Goal: Task Accomplishment & Management: Use online tool/utility

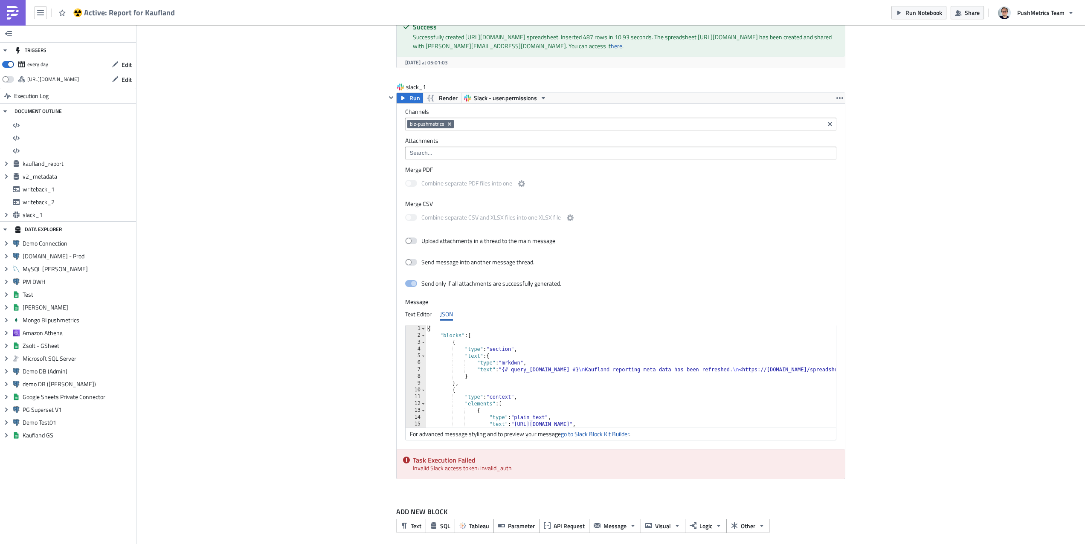
scroll to position [1073, 0]
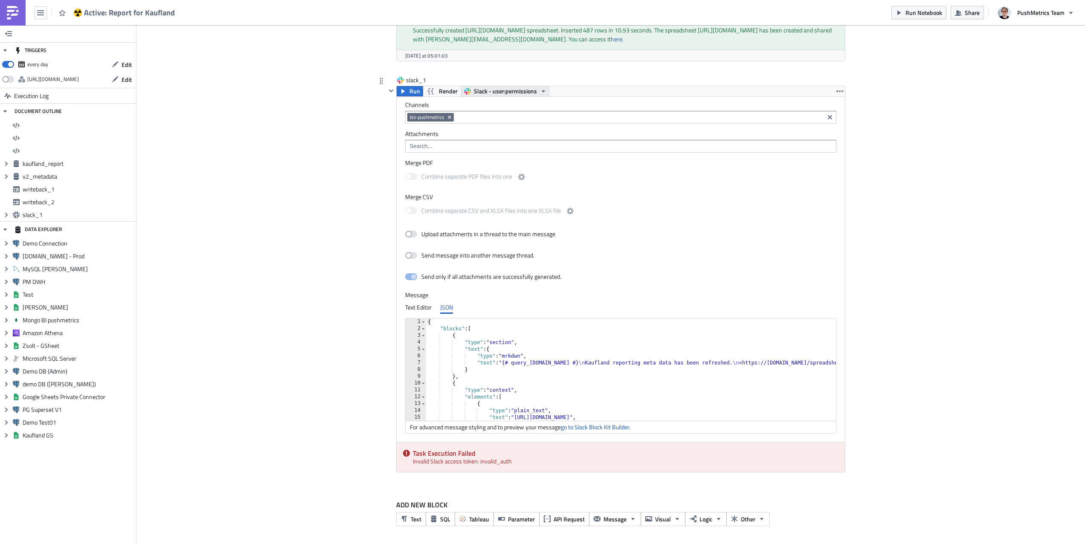
click at [492, 92] on span "Slack - user:permissions" at bounding box center [505, 91] width 63 height 10
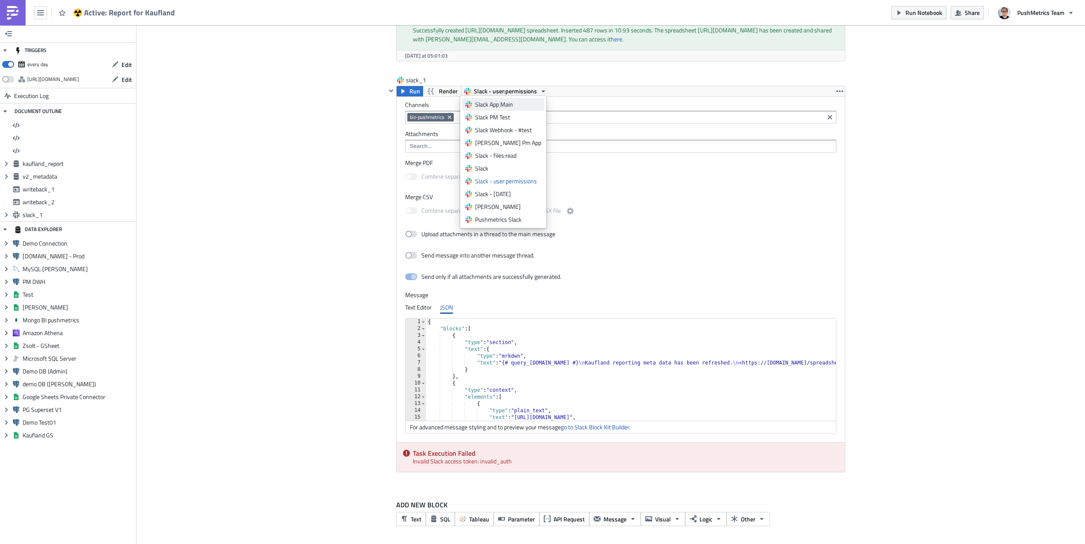
click at [491, 99] on link "Slack App Main" at bounding box center [503, 104] width 82 height 13
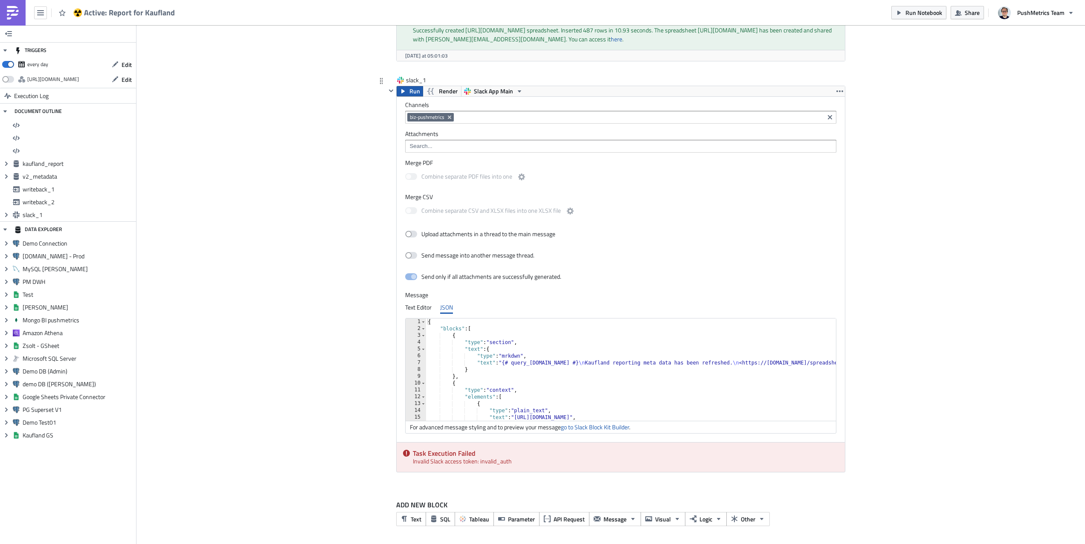
click at [401, 90] on icon "button" at bounding box center [403, 91] width 7 height 7
click at [497, 94] on span "Slack App Main" at bounding box center [493, 91] width 39 height 10
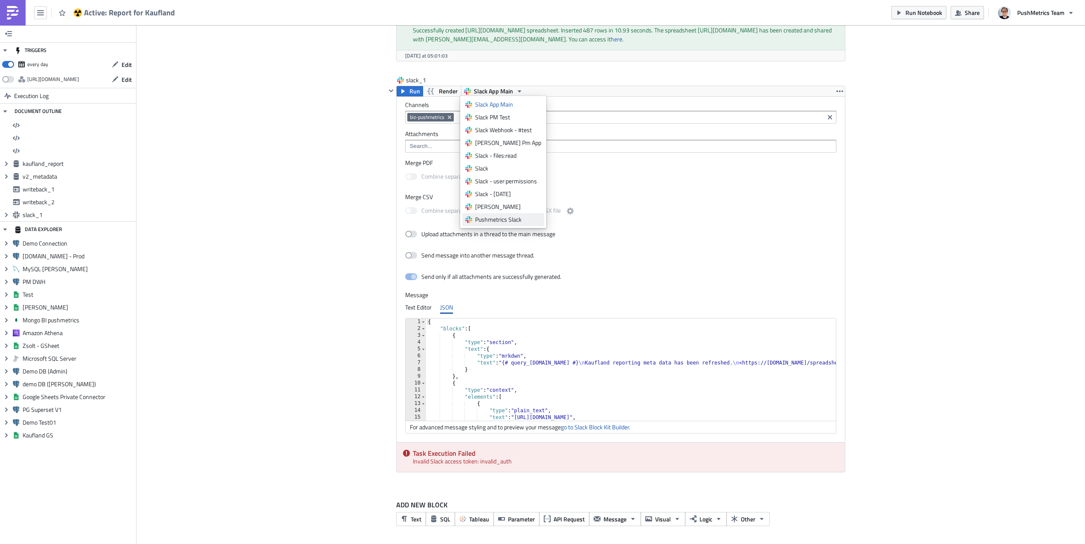
click at [489, 219] on div "Pushmetrics Slack" at bounding box center [508, 219] width 66 height 9
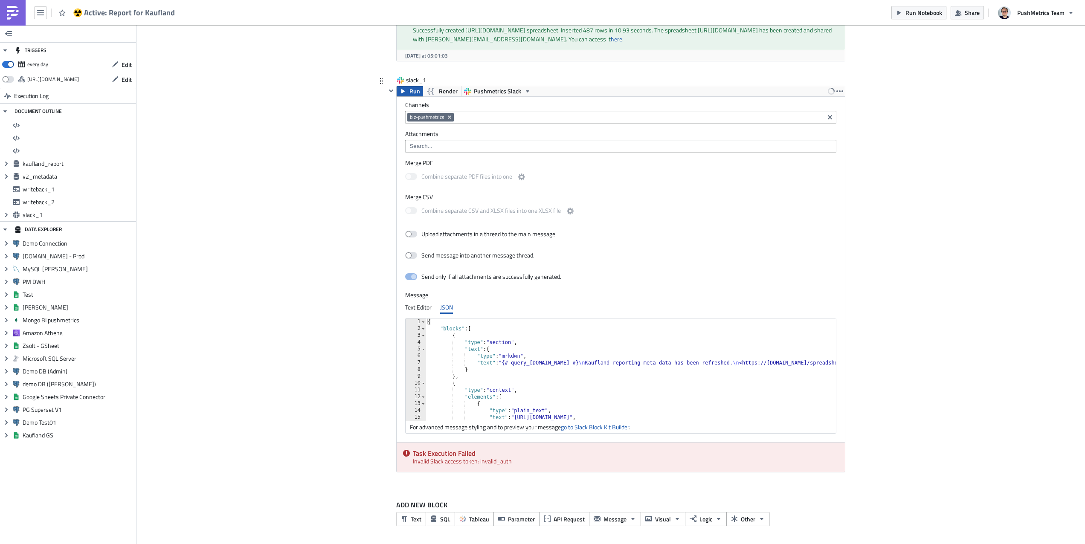
click at [415, 90] on span "Run" at bounding box center [414, 91] width 11 height 10
click at [508, 94] on span "Pushmetrics Slack" at bounding box center [497, 91] width 47 height 10
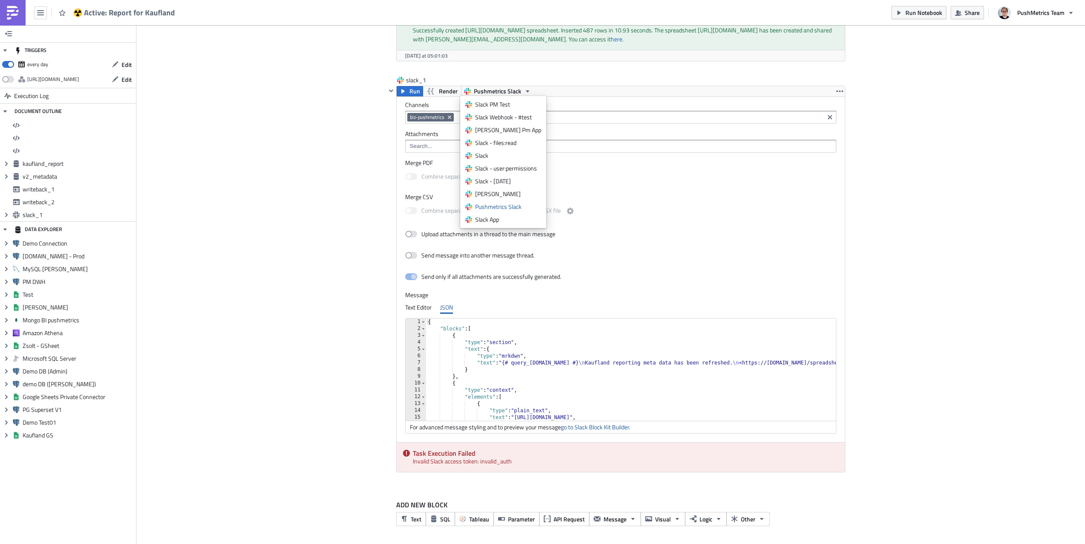
click at [12, 5] on link at bounding box center [13, 13] width 26 height 26
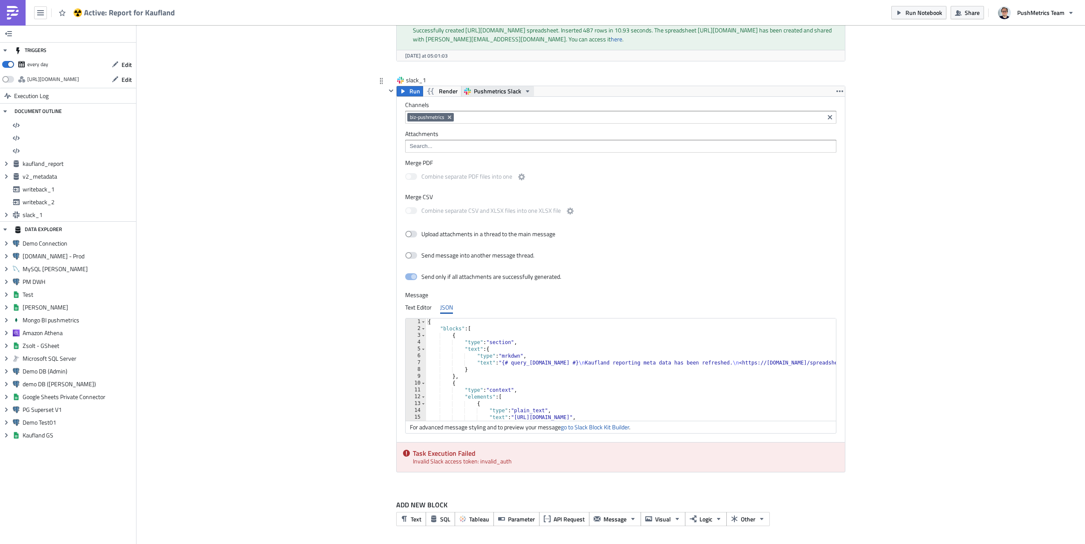
click at [491, 88] on span "Pushmetrics Slack" at bounding box center [497, 91] width 47 height 10
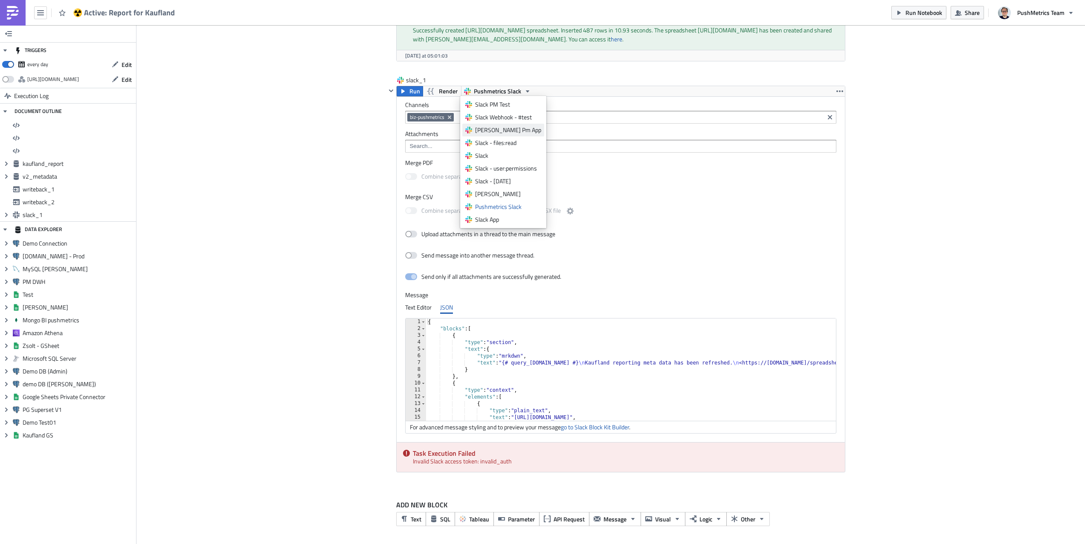
drag, startPoint x: 493, startPoint y: 104, endPoint x: 516, endPoint y: 135, distance: 38.5
click at [516, 136] on ul "Slack App Main Slack PM Test Slack Webhook - #test Slack Lukasz Pm App Slack - …" at bounding box center [503, 162] width 82 height 128
click at [510, 110] on link "Slack App Main" at bounding box center [503, 104] width 82 height 13
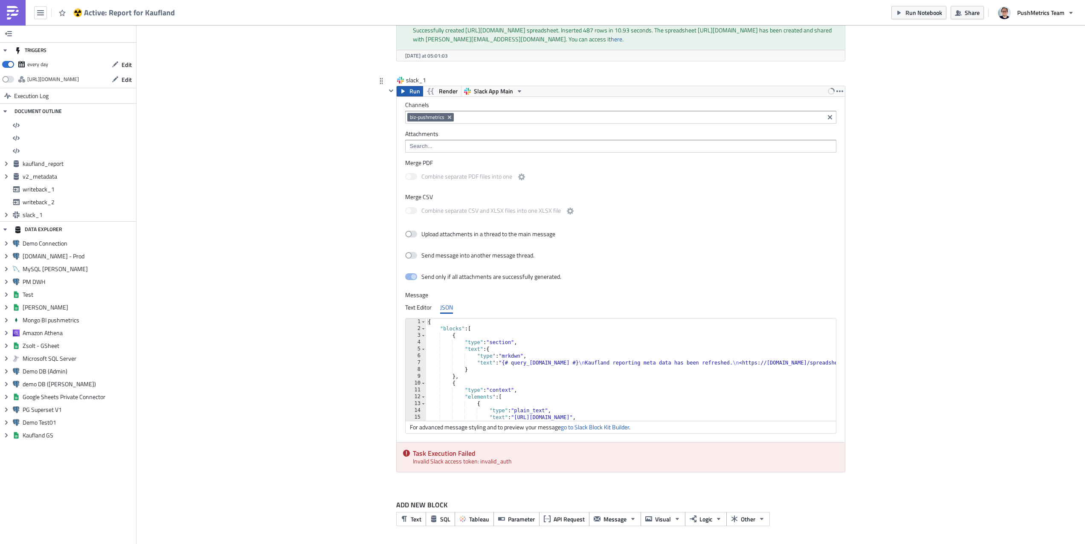
click at [412, 90] on span "Run" at bounding box center [414, 91] width 11 height 10
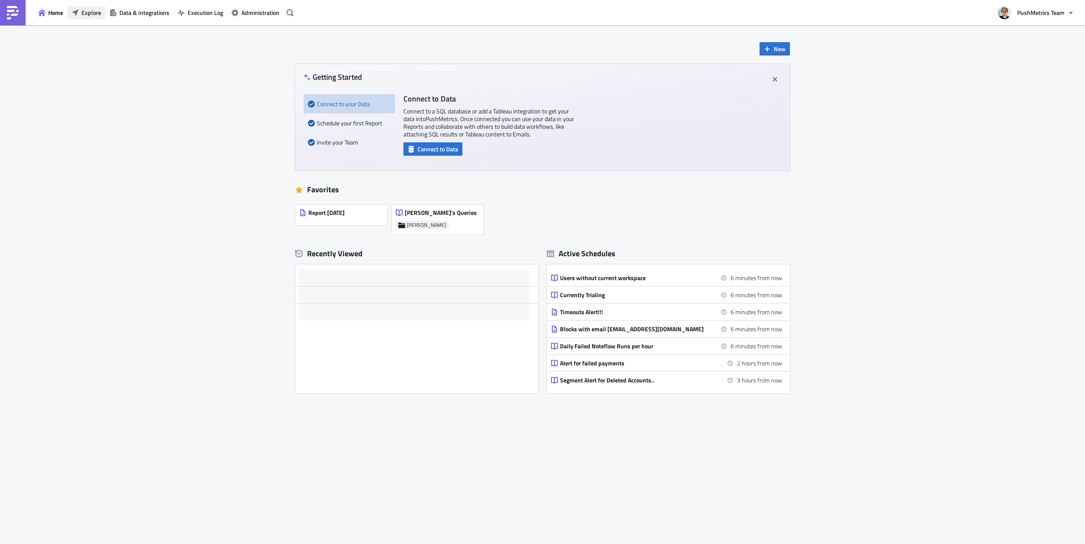
click at [96, 17] on span "Explore" at bounding box center [91, 12] width 20 height 9
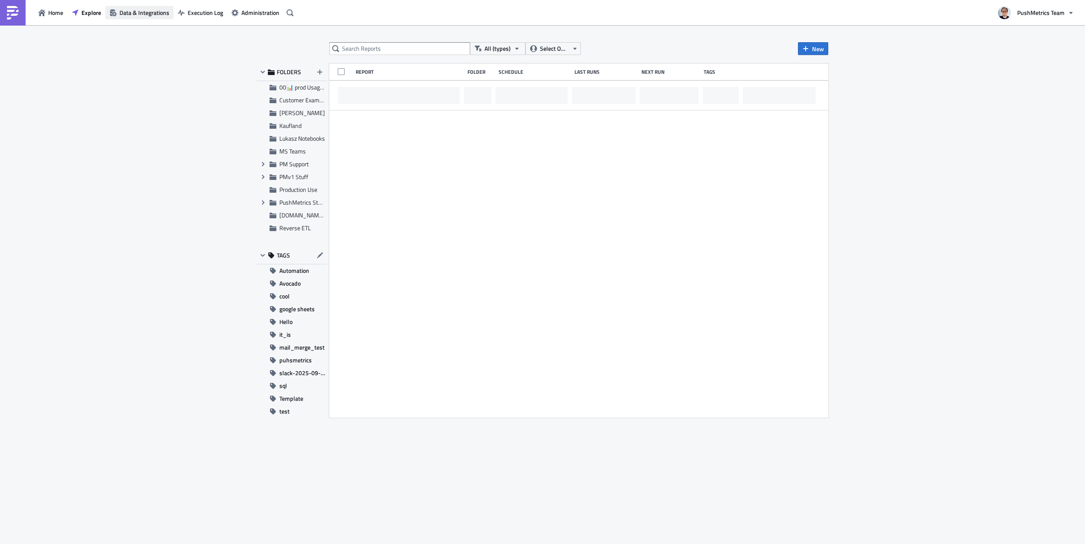
click at [136, 16] on span "Data & Integrations" at bounding box center [144, 12] width 50 height 9
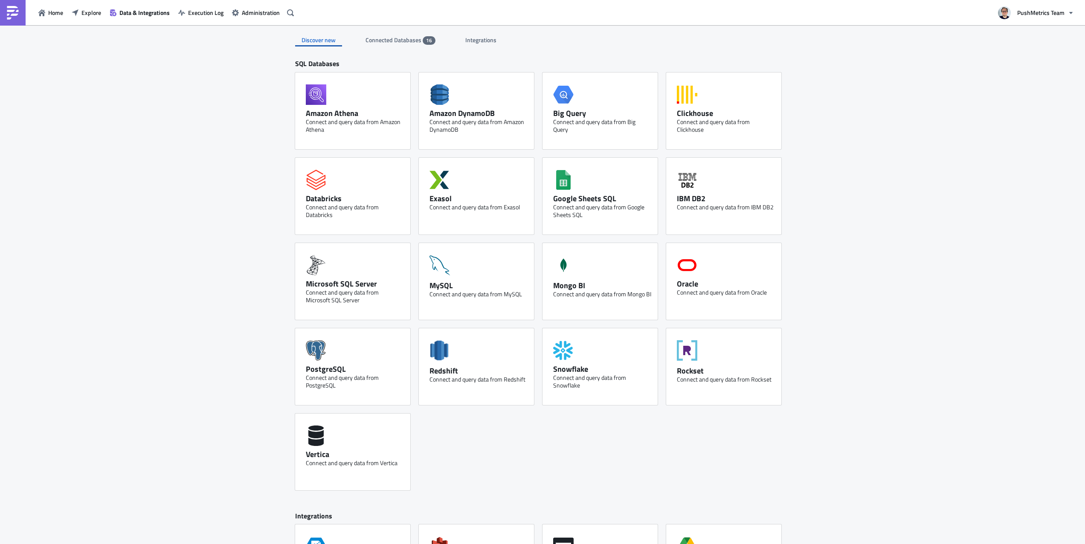
click at [449, 41] on div "Discover new Connected Databases 16 Integrations" at bounding box center [542, 35] width 495 height 21
click at [471, 39] on span "Integrations" at bounding box center [481, 39] width 32 height 9
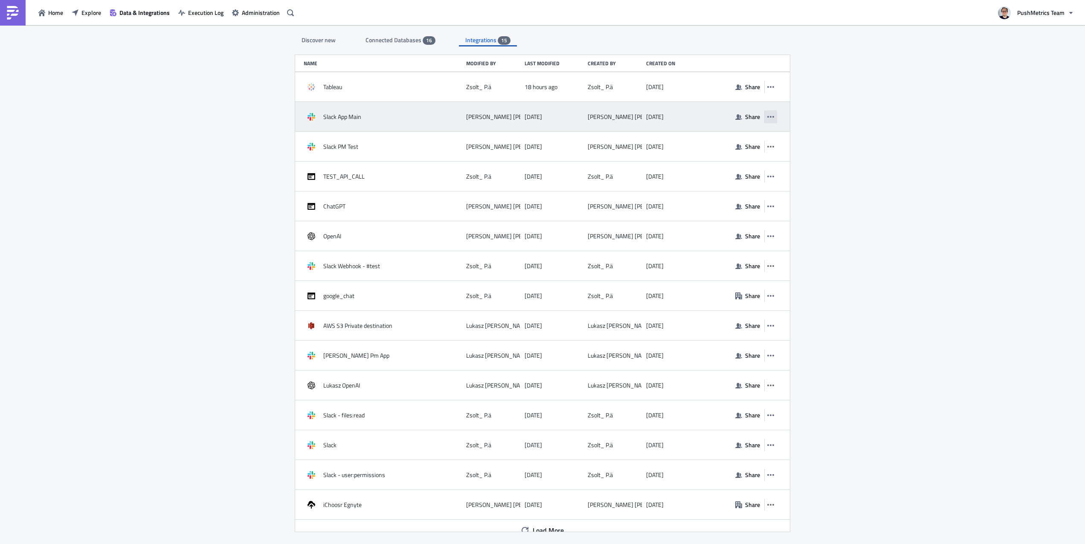
click at [766, 119] on button "button" at bounding box center [770, 116] width 13 height 13
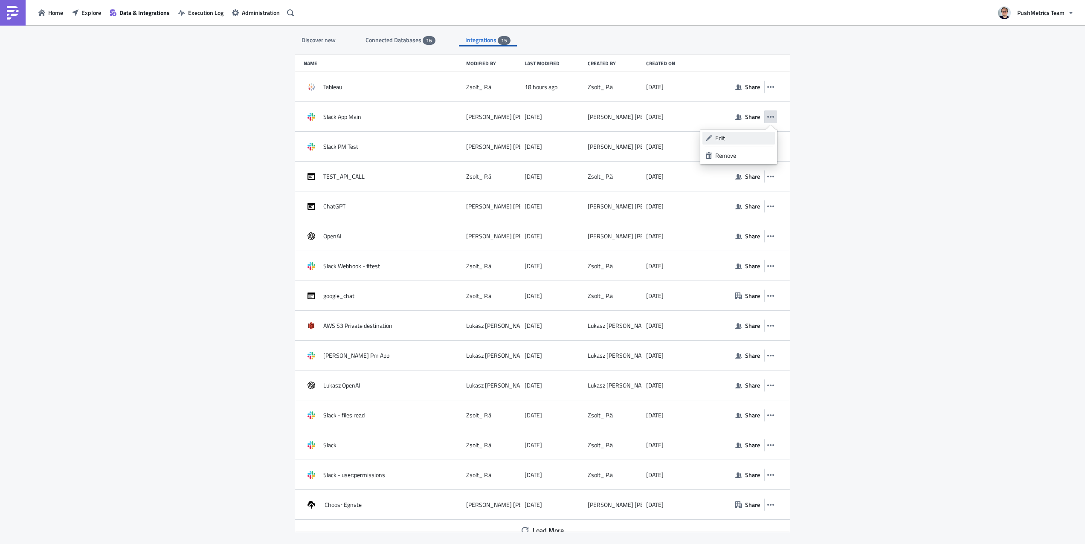
click at [755, 139] on div "Edit" at bounding box center [743, 138] width 57 height 9
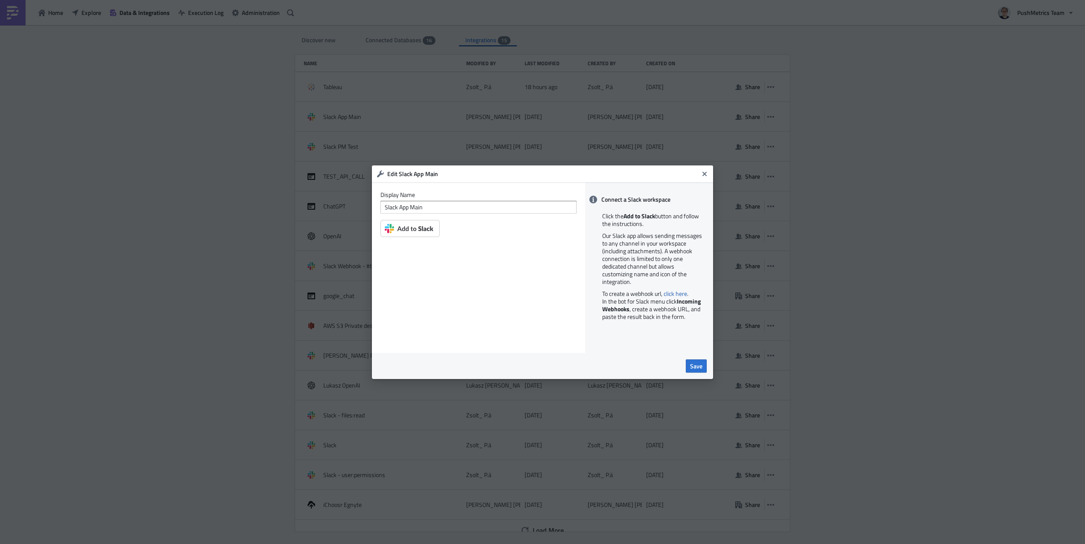
click at [419, 226] on img at bounding box center [409, 228] width 59 height 17
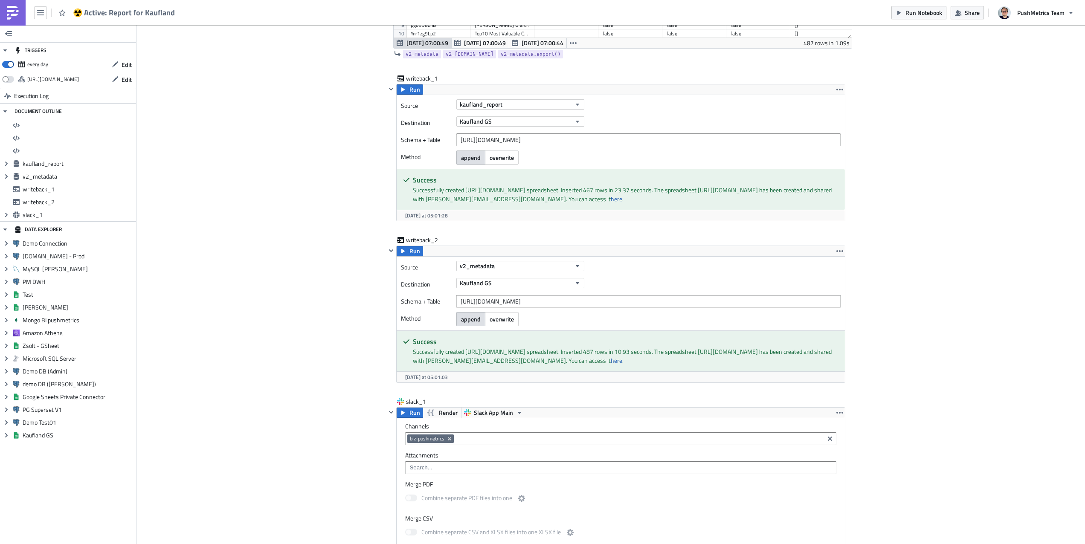
scroll to position [1073, 0]
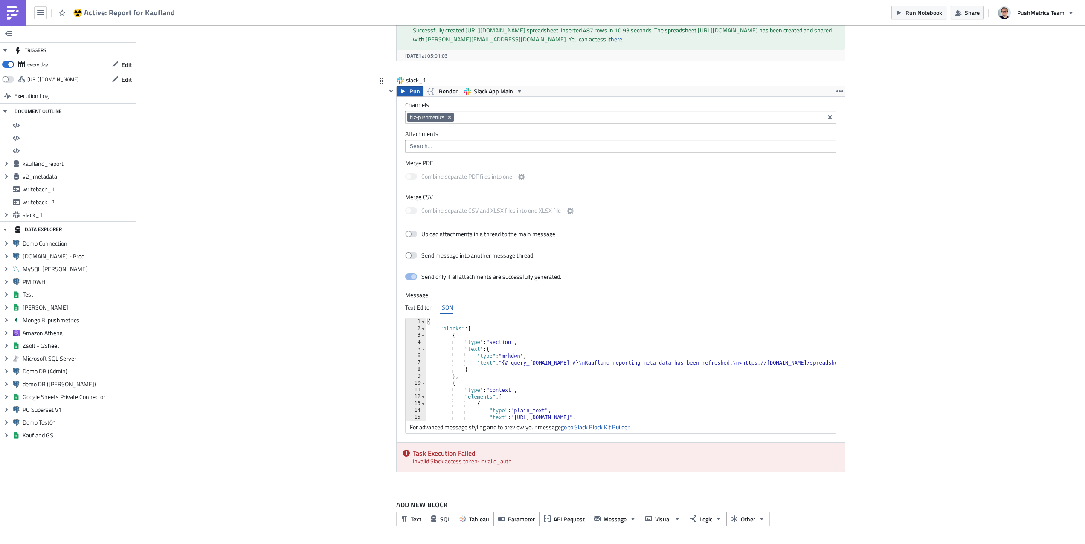
click at [409, 92] on button "Run" at bounding box center [410, 91] width 26 height 10
click at [522, 90] on icon "button" at bounding box center [519, 91] width 7 height 7
click at [563, 83] on div "slack_1" at bounding box center [615, 81] width 459 height 10
click at [14, 12] on img at bounding box center [13, 13] width 14 height 14
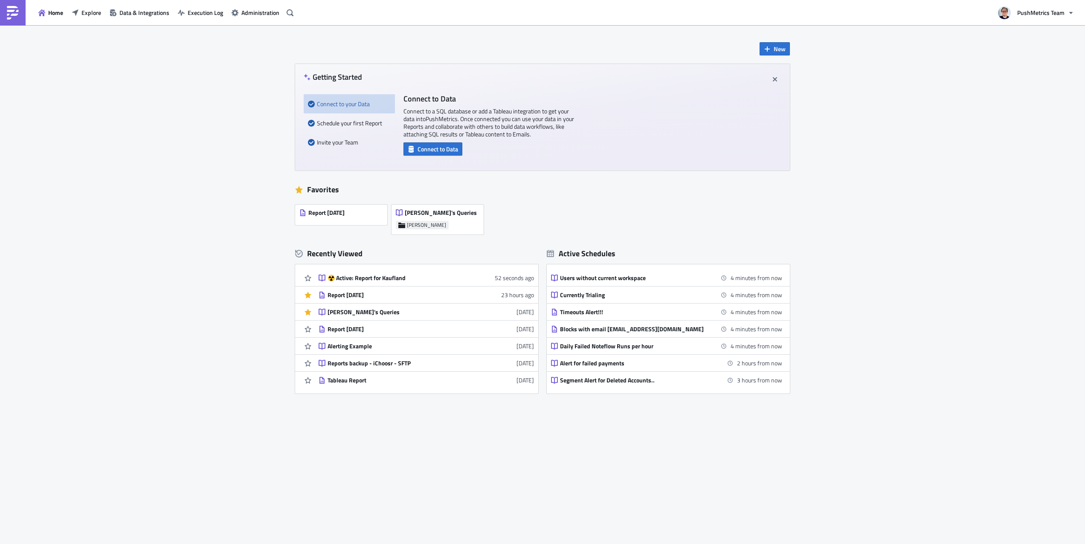
click at [507, 210] on div "Report 2024-06-13 Julian's Queries Julian" at bounding box center [546, 217] width 503 height 34
click at [461, 216] on div "Julian's Queries Julian" at bounding box center [437, 220] width 92 height 30
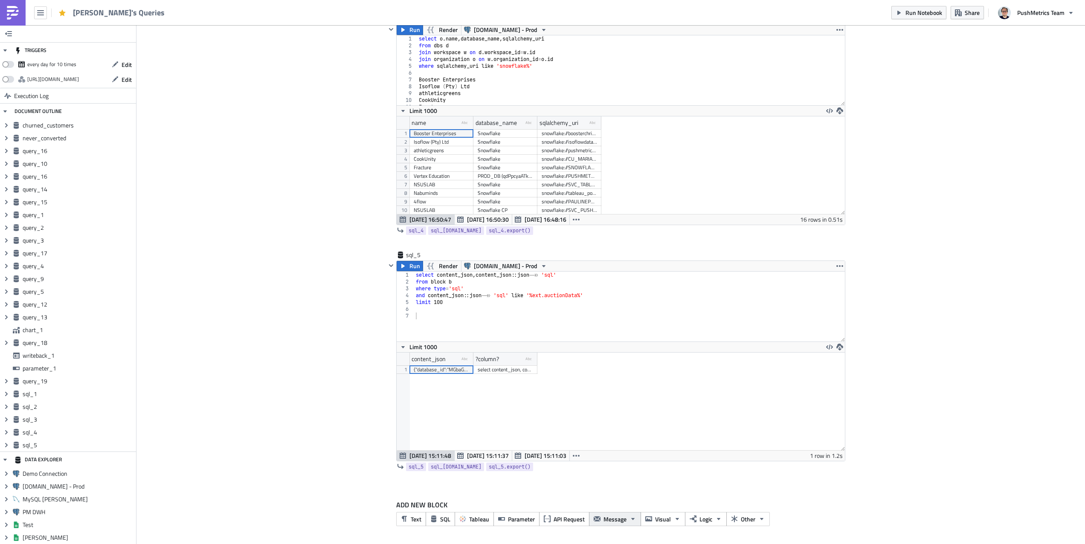
click at [626, 517] on button "Message" at bounding box center [615, 519] width 52 height 14
click at [627, 429] on div "Slack" at bounding box center [619, 433] width 57 height 9
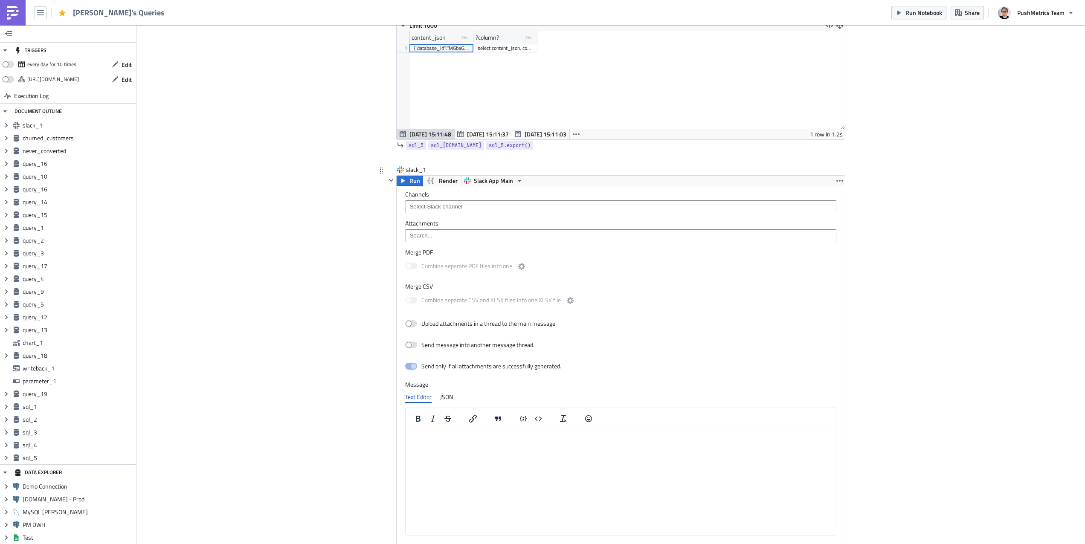
click at [449, 207] on input at bounding box center [620, 207] width 426 height 9
type input "general"
click at [406, 177] on icon "button" at bounding box center [403, 180] width 7 height 7
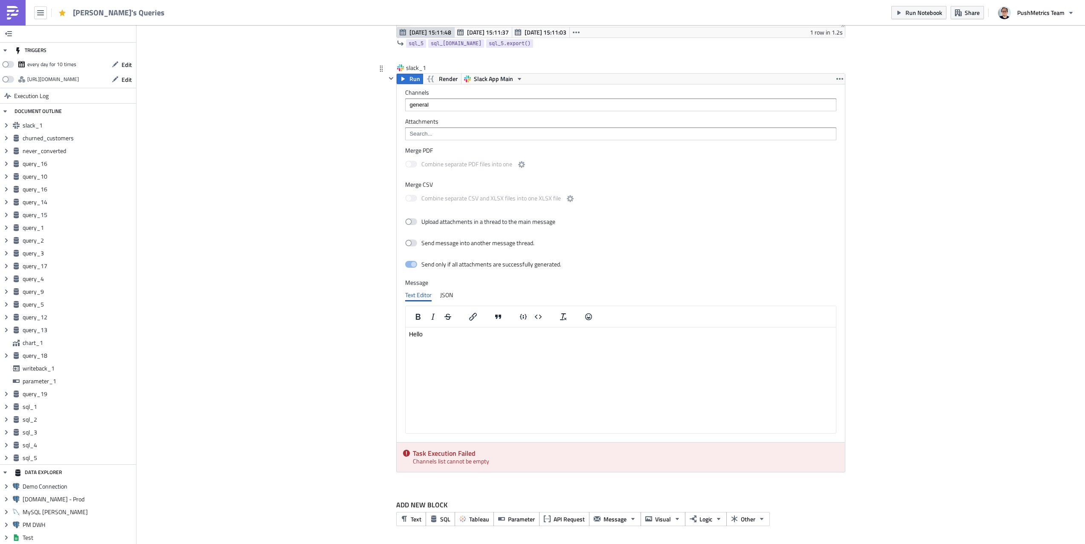
click at [454, 114] on div "Channels general Attachments Merge PDF Combine separate PDF files into one Merg…" at bounding box center [621, 263] width 448 height 358
click at [453, 108] on input "general" at bounding box center [620, 105] width 426 height 9
click at [440, 117] on div "general (C0NBCUXTP)" at bounding box center [444, 120] width 67 height 9
click at [404, 78] on icon "button" at bounding box center [402, 79] width 3 height 4
click at [463, 106] on icon "Remove Tag" at bounding box center [461, 104] width 3 height 3
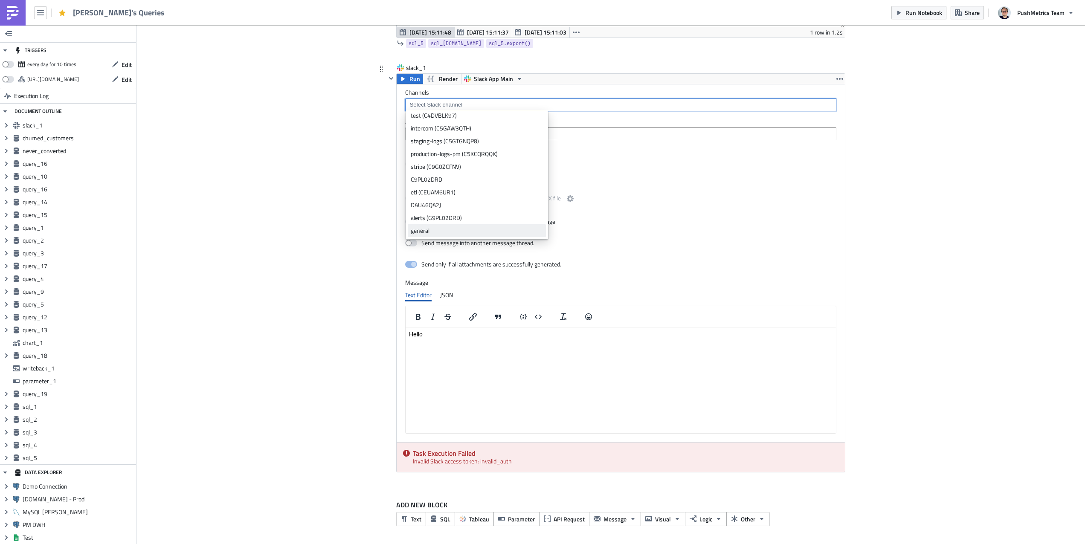
click at [458, 229] on div "general" at bounding box center [477, 230] width 132 height 9
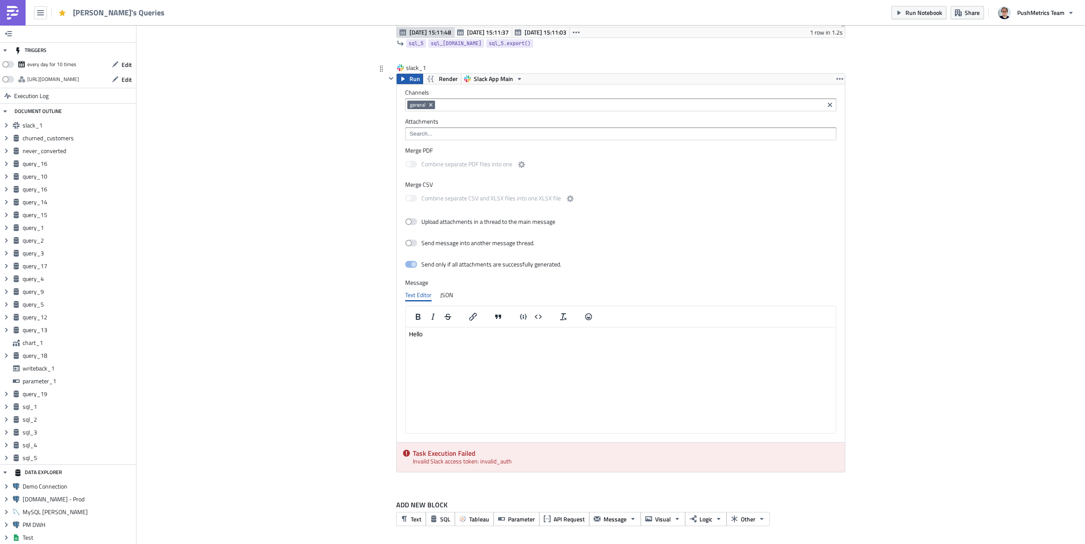
click at [403, 75] on icon "button" at bounding box center [403, 78] width 7 height 7
click at [495, 458] on div "Task Execution Failed Invalid Slack access token: invalid_auth" at bounding box center [621, 457] width 448 height 29
click at [12, 6] on img at bounding box center [13, 13] width 14 height 14
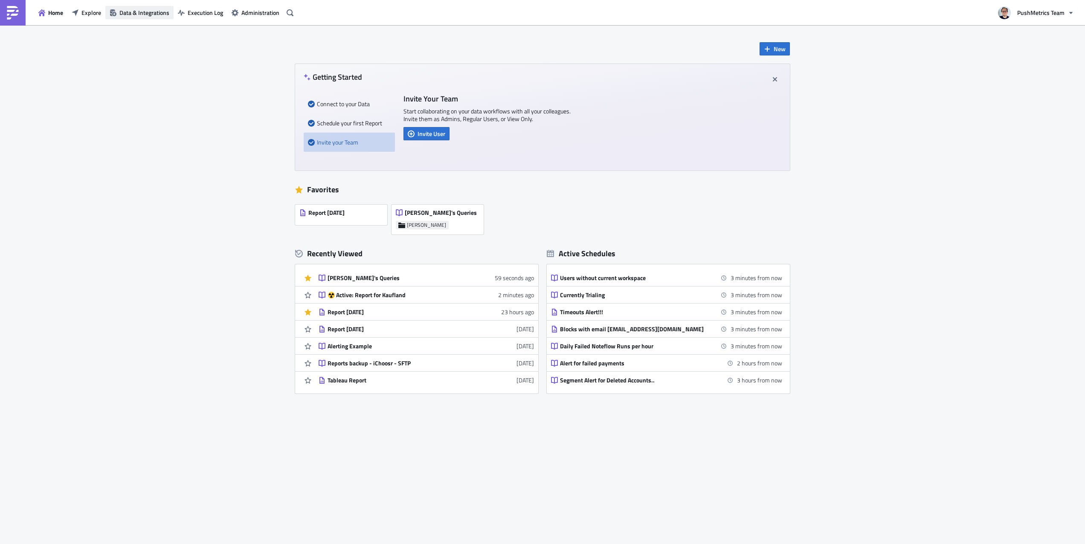
click at [149, 10] on span "Data & Integrations" at bounding box center [144, 12] width 50 height 9
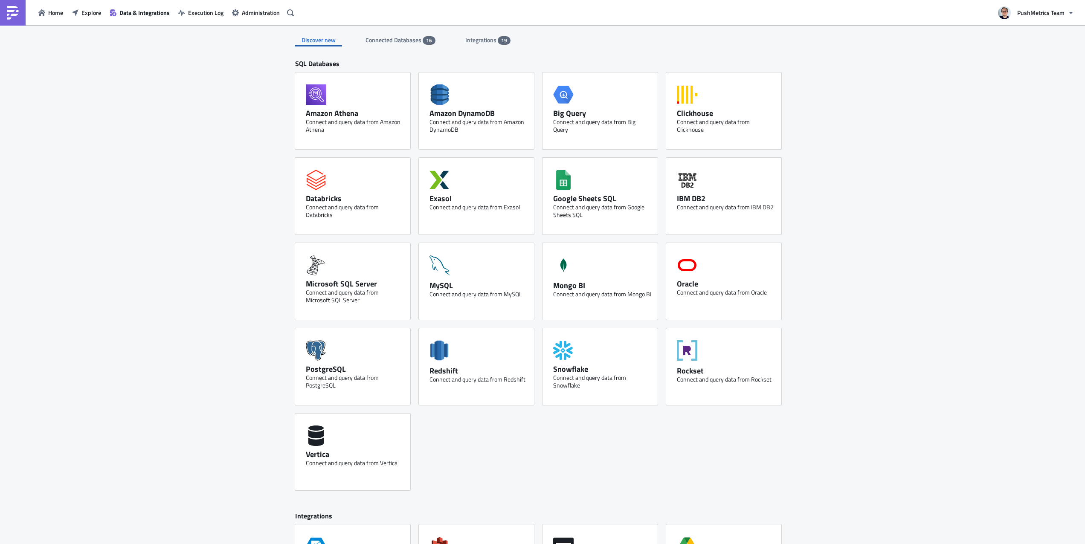
click at [478, 46] on div "Discover new Connected Databases 16 Integrations 19 SQL Databases Amazon Athena…" at bounding box center [543, 402] width 512 height 755
click at [478, 43] on span "Integrations" at bounding box center [481, 39] width 32 height 9
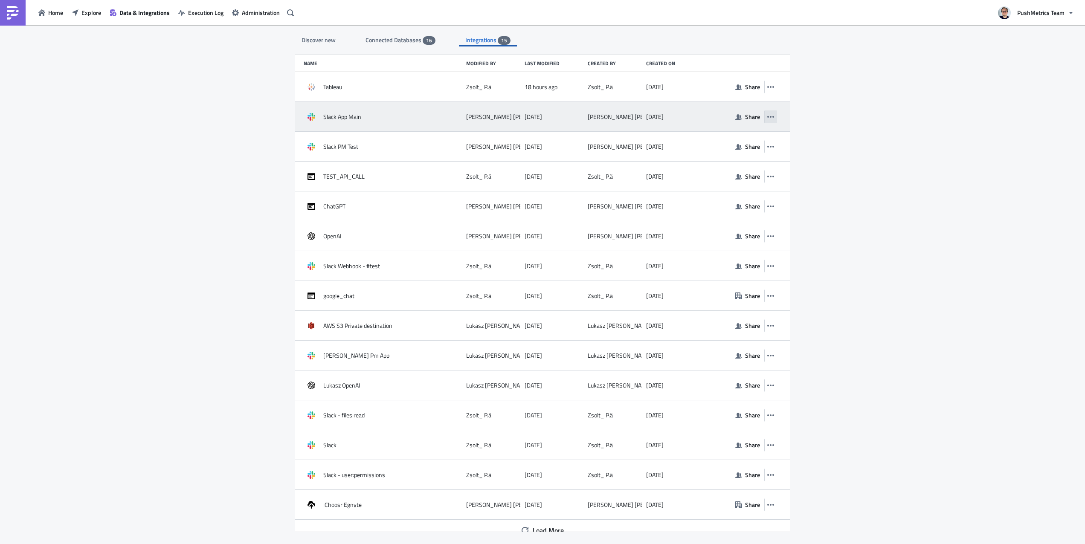
click at [774, 120] on button "button" at bounding box center [770, 116] width 13 height 13
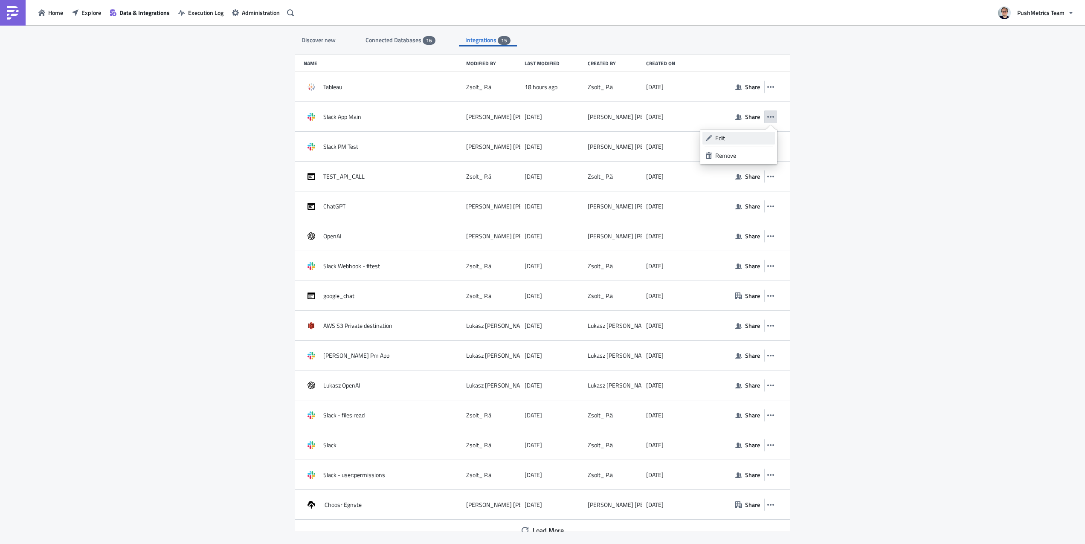
click at [759, 138] on div "Edit" at bounding box center [743, 138] width 57 height 9
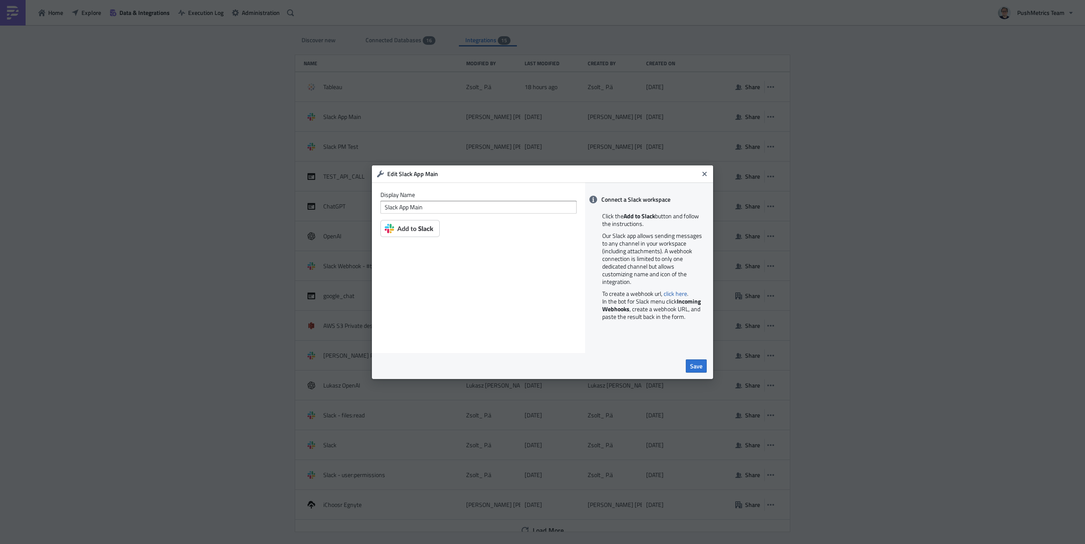
click at [426, 227] on img at bounding box center [409, 228] width 59 height 17
click at [705, 173] on icon "Close" at bounding box center [704, 173] width 4 height 4
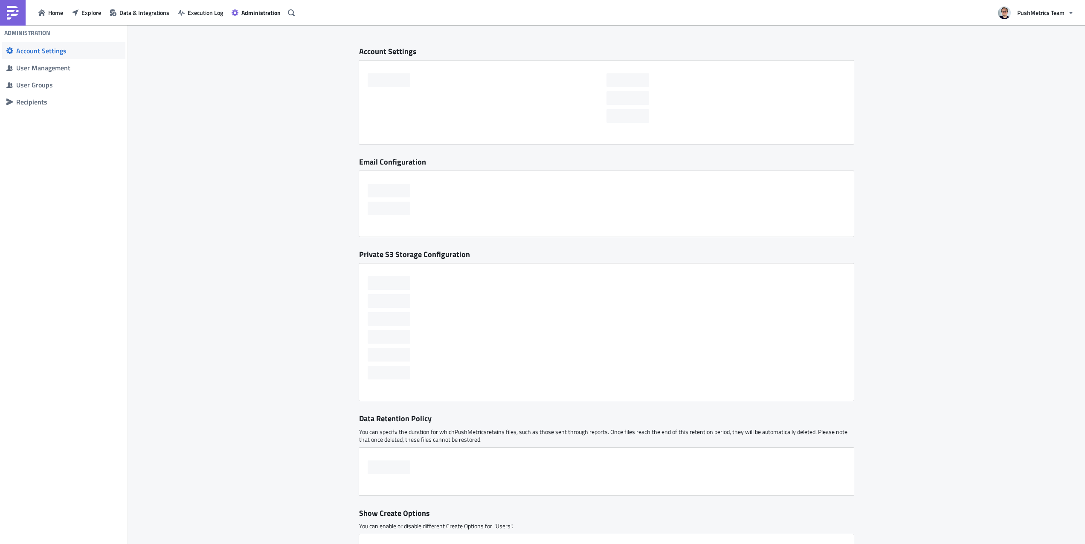
checkbox input "false"
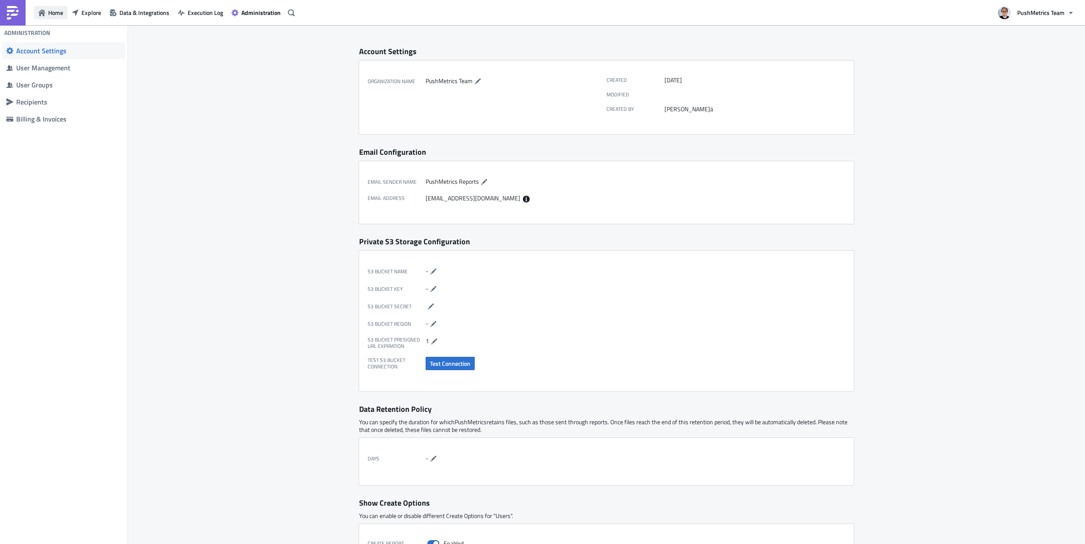
click at [53, 10] on span "Home" at bounding box center [55, 12] width 15 height 9
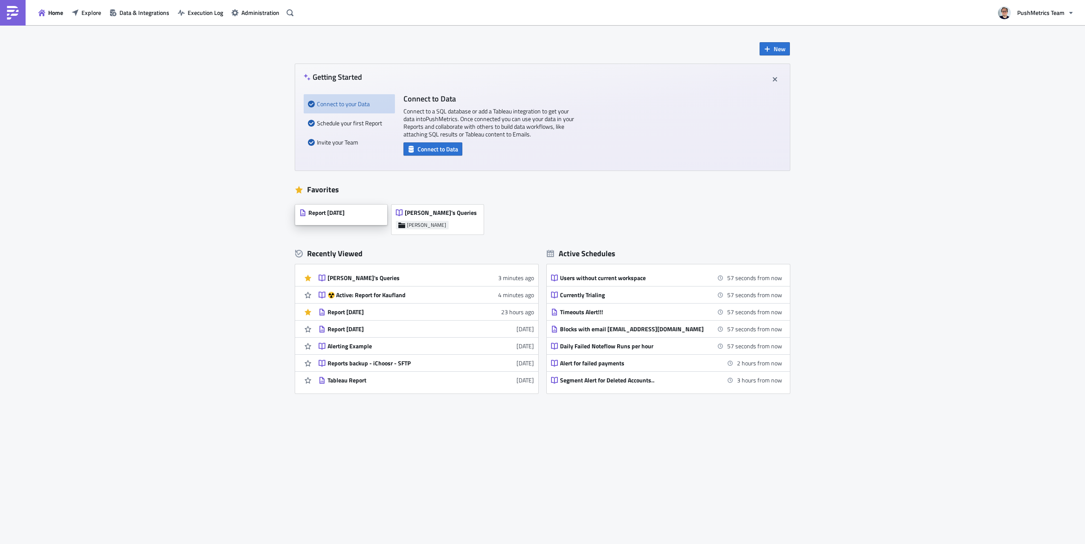
click at [345, 217] on div "Report [DATE]" at bounding box center [321, 215] width 45 height 12
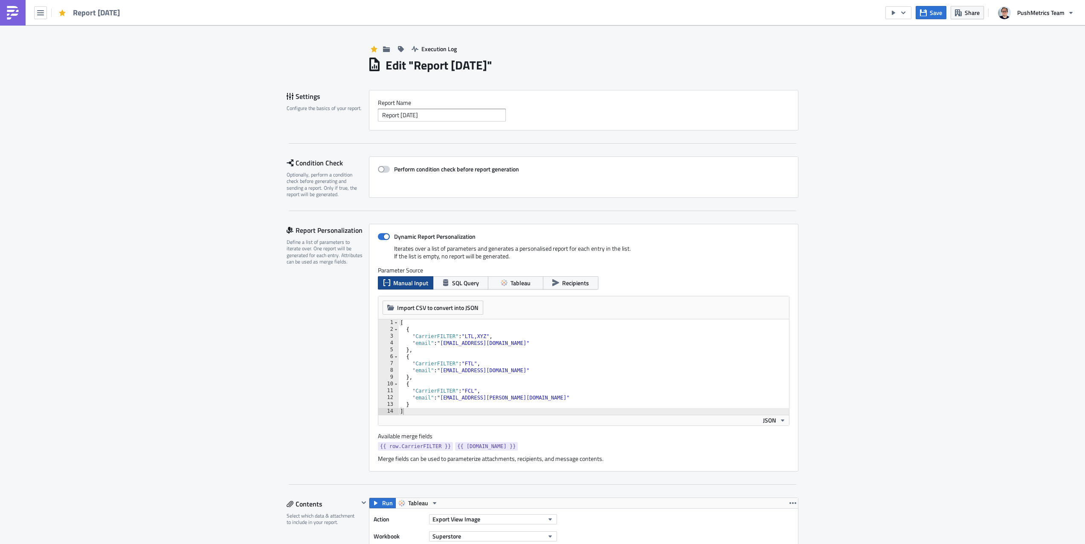
click at [383, 172] on span at bounding box center [384, 169] width 12 height 7
click at [383, 172] on input "Perform condition check before report generation" at bounding box center [383, 170] width 6 height 6
checkbox input "true"
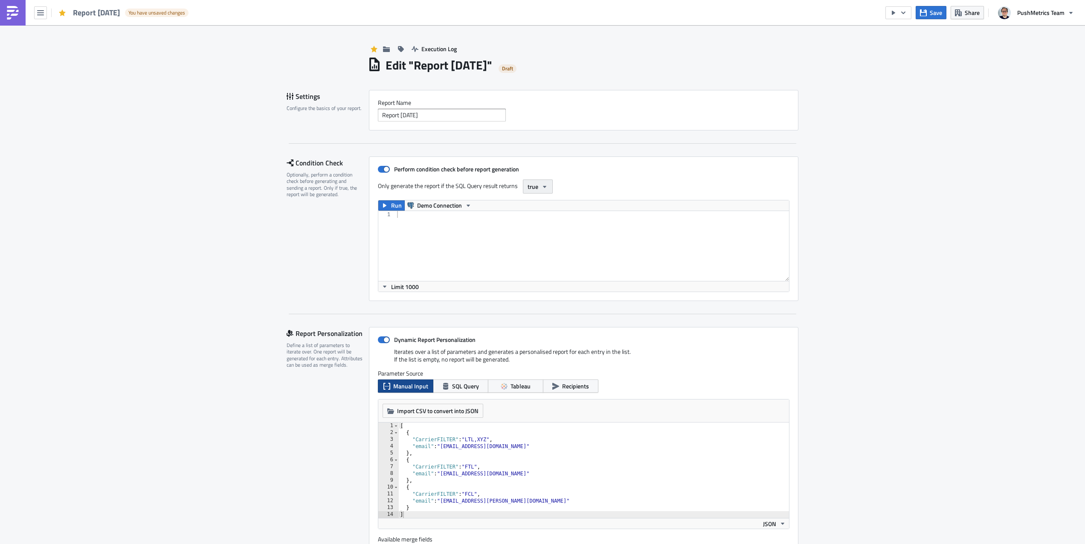
click at [528, 188] on span "true" at bounding box center [533, 186] width 11 height 9
